Goal: Find specific page/section: Find specific page/section

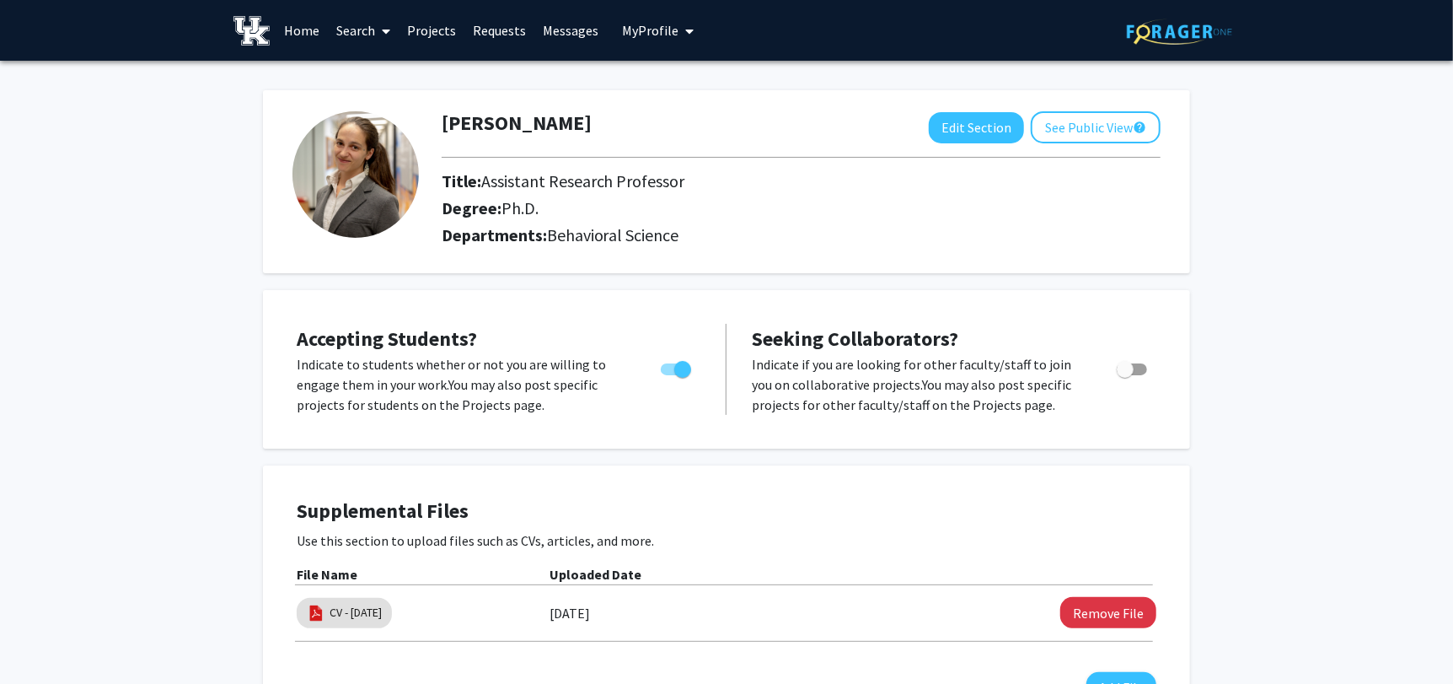
click at [307, 24] on link "Home" at bounding box center [302, 30] width 52 height 59
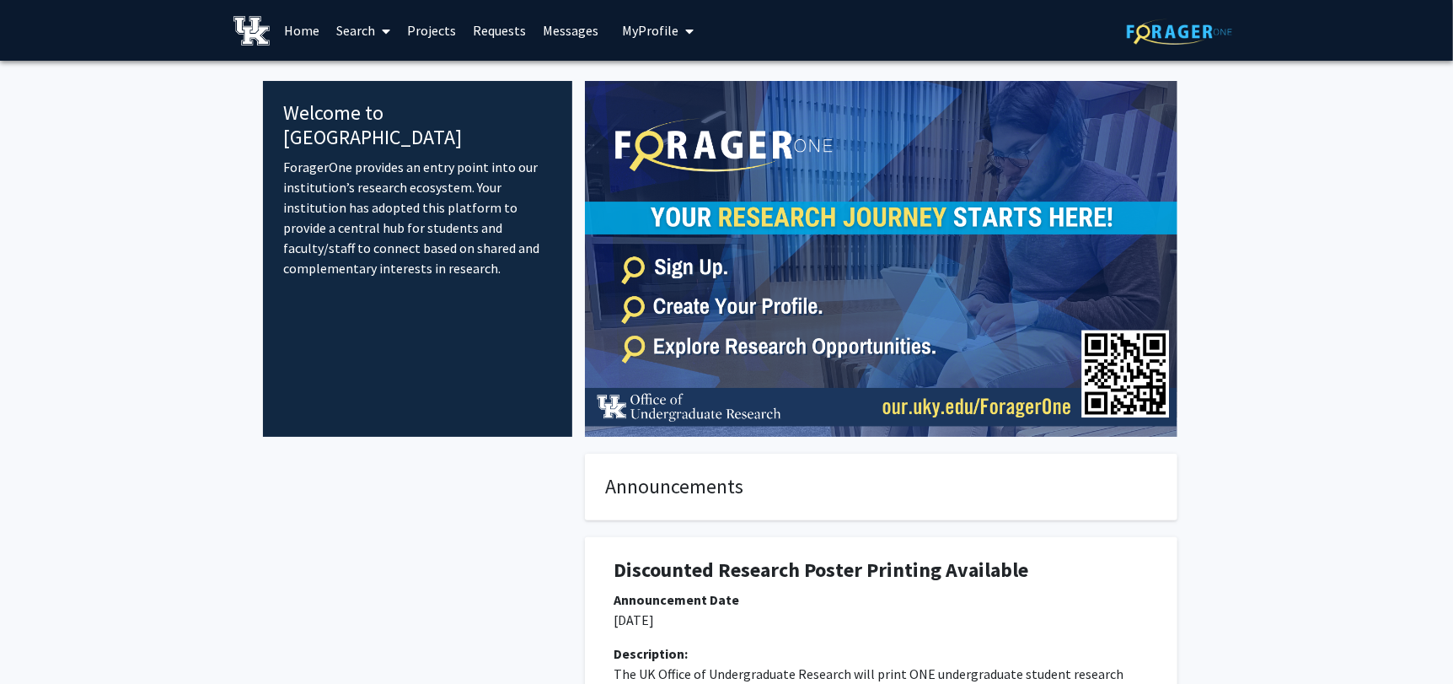
click at [119, 270] on fg-internal-home-page "Welcome to ForagerOne ForagerOne provides an entry point into our institution’s…" at bounding box center [726, 505] width 1453 height 888
click at [356, 29] on link "Search" at bounding box center [363, 30] width 71 height 59
click at [379, 76] on span "Faculty/Staff" at bounding box center [390, 78] width 124 height 34
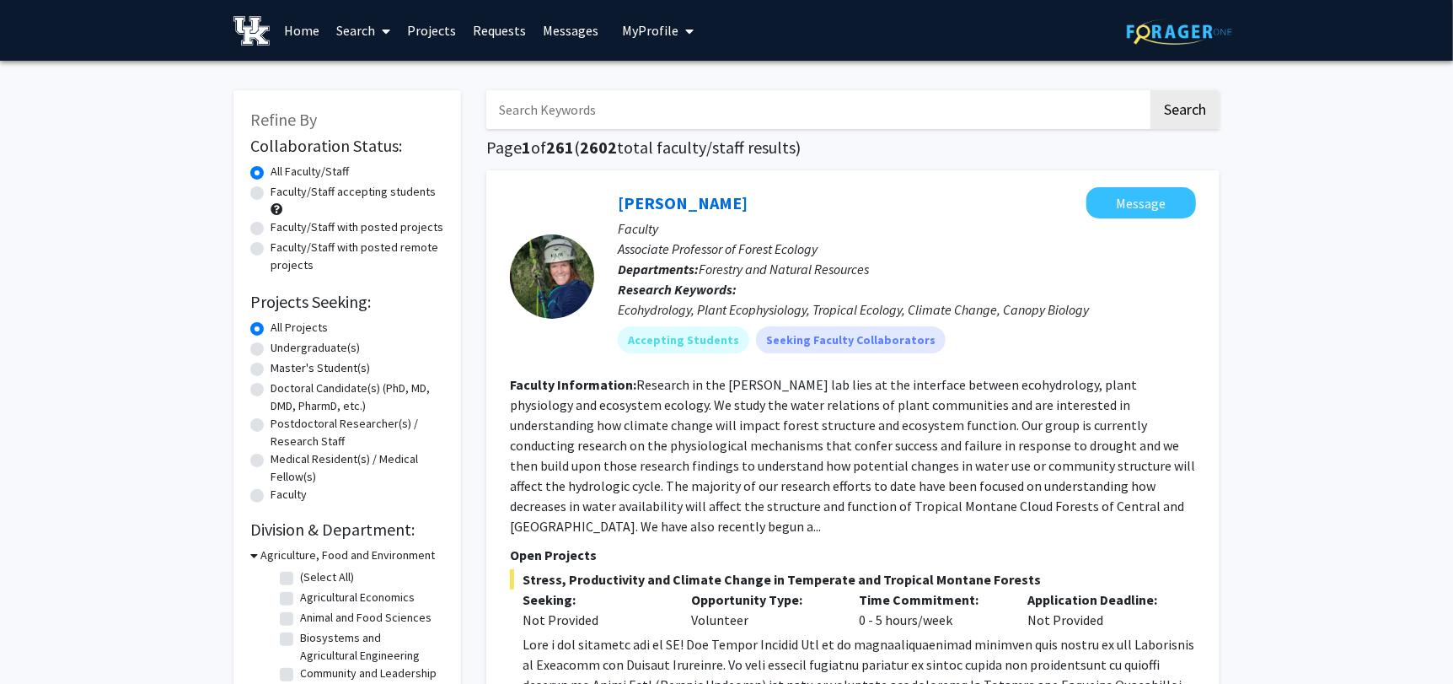
click at [705, 116] on input "Search Keywords" at bounding box center [817, 109] width 662 height 39
type input "[PERSON_NAME]"
click at [1151, 90] on button "Search" at bounding box center [1185, 109] width 69 height 39
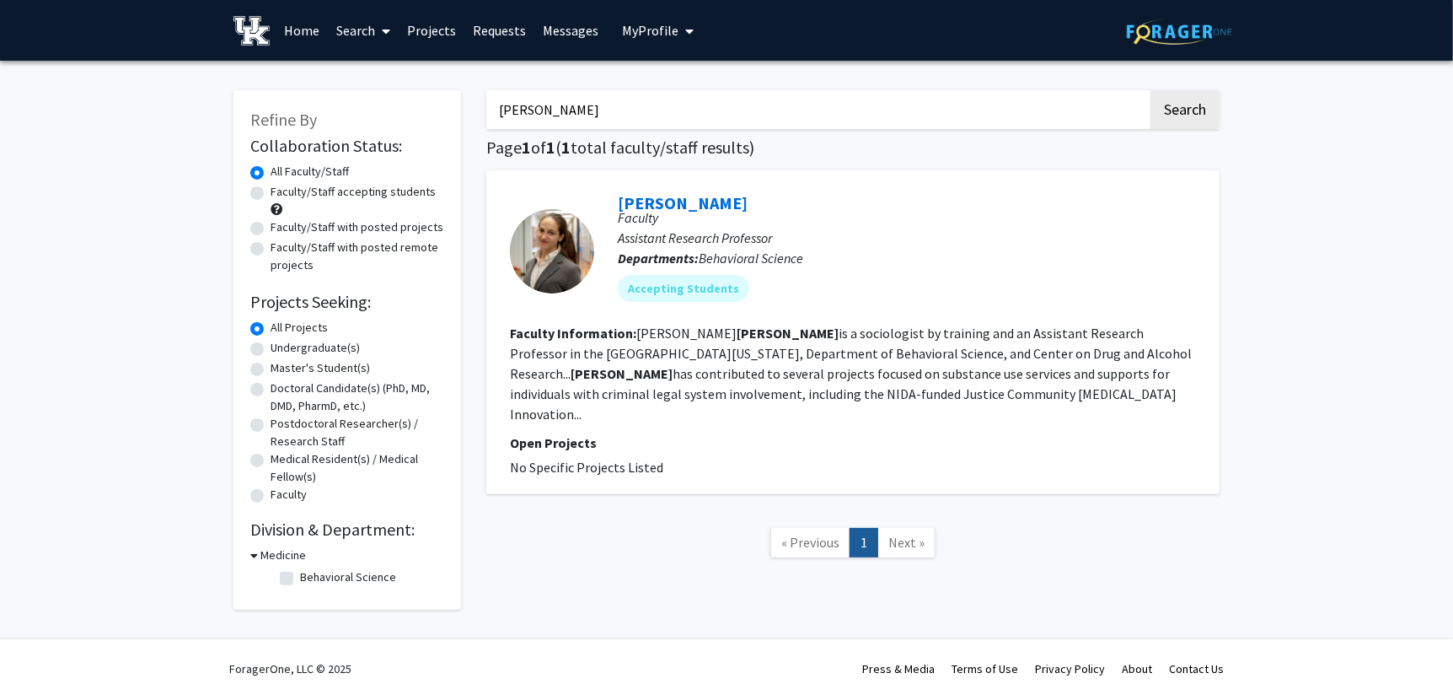
click at [518, 116] on input "[PERSON_NAME]" at bounding box center [817, 109] width 662 height 39
click at [7, 243] on div "Refine By Collaboration Status: Collaboration Status All Faculty/Staff Collabor…" at bounding box center [726, 354] width 1453 height 587
click at [688, 207] on link "[PERSON_NAME]" at bounding box center [683, 202] width 130 height 21
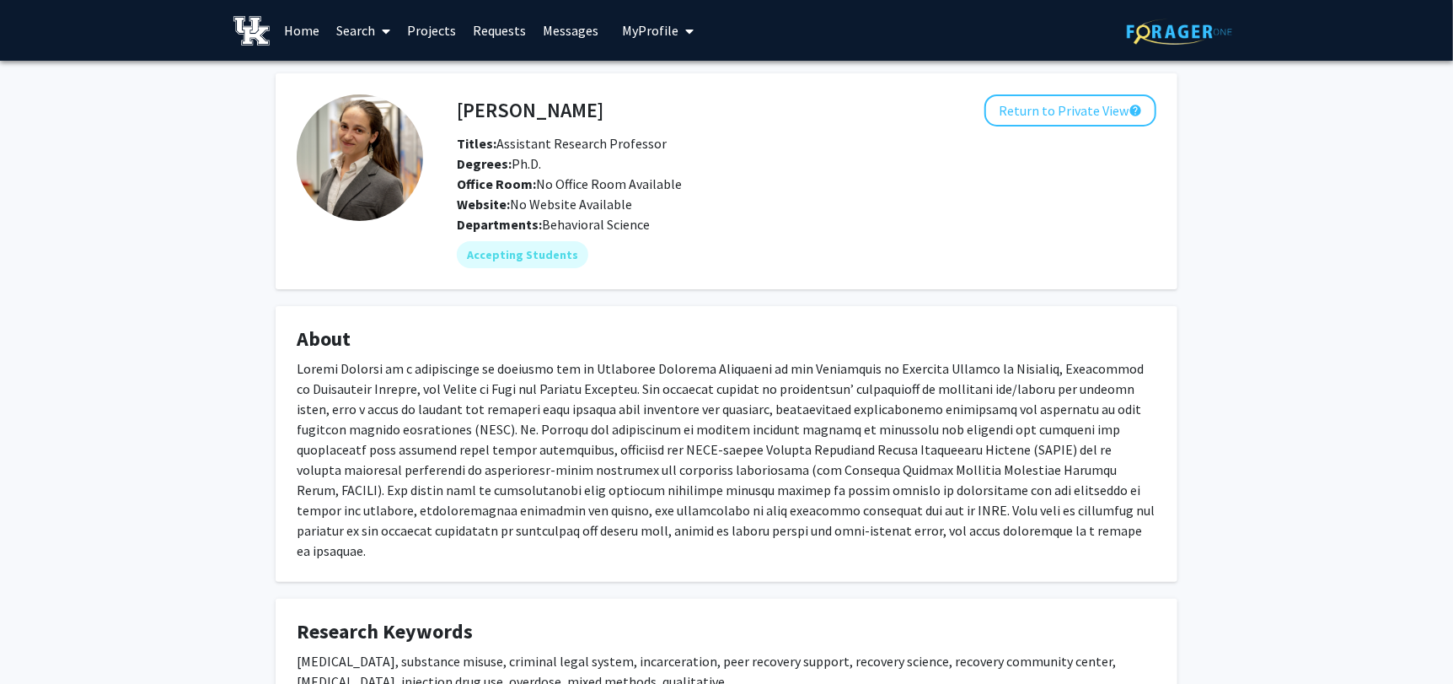
click at [1334, 380] on div "[PERSON_NAME] Return to Private View help Titles: Assistant Research Professor …" at bounding box center [726, 485] width 1453 height 848
